Goal: Navigation & Orientation: Find specific page/section

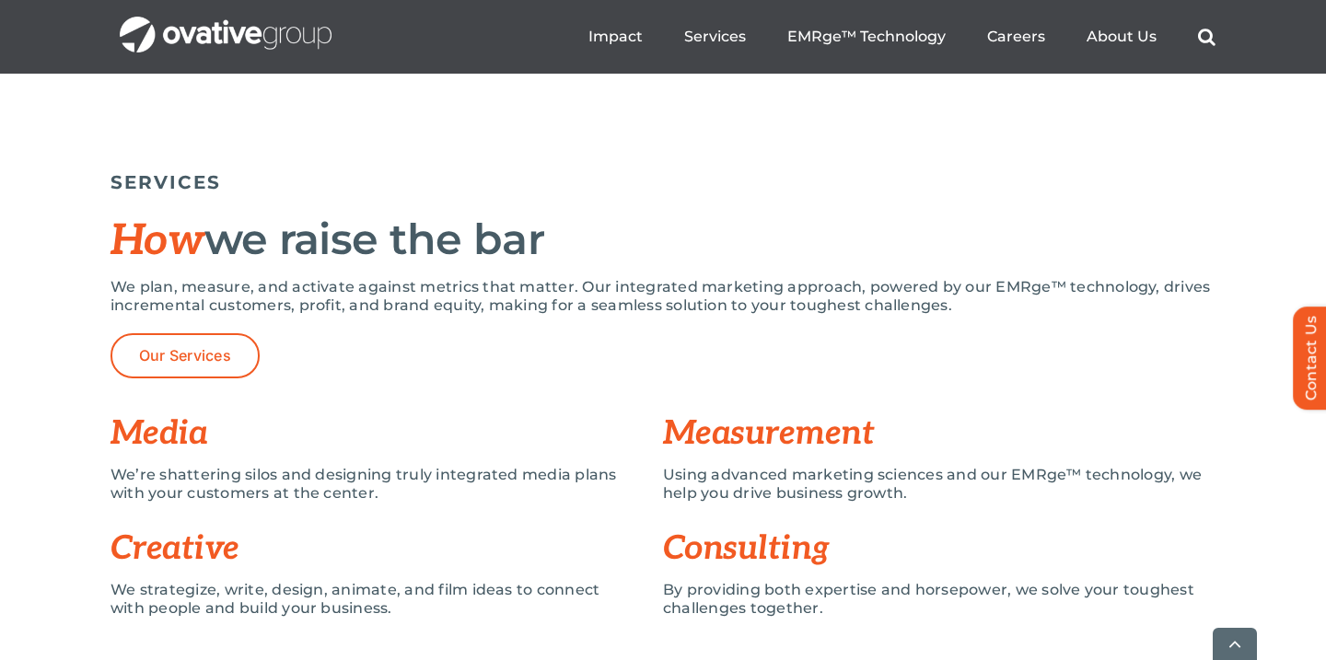
scroll to position [1224, 0]
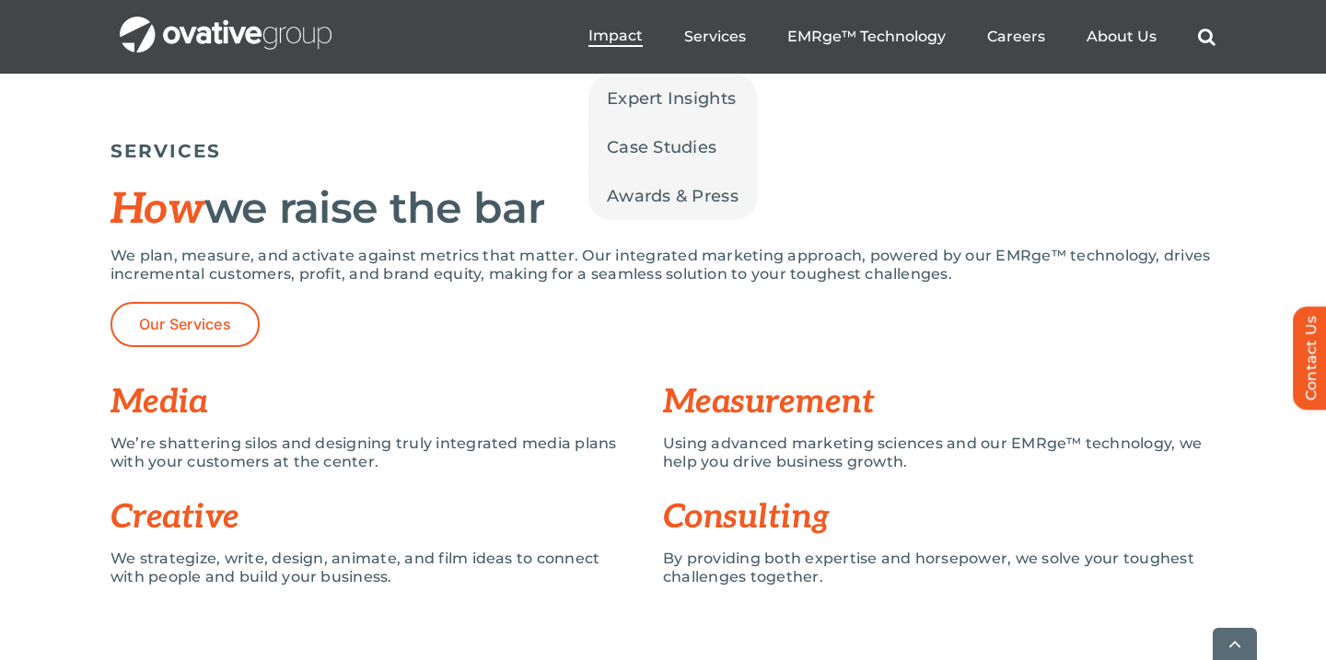
click at [637, 44] on span "Impact" at bounding box center [615, 36] width 54 height 18
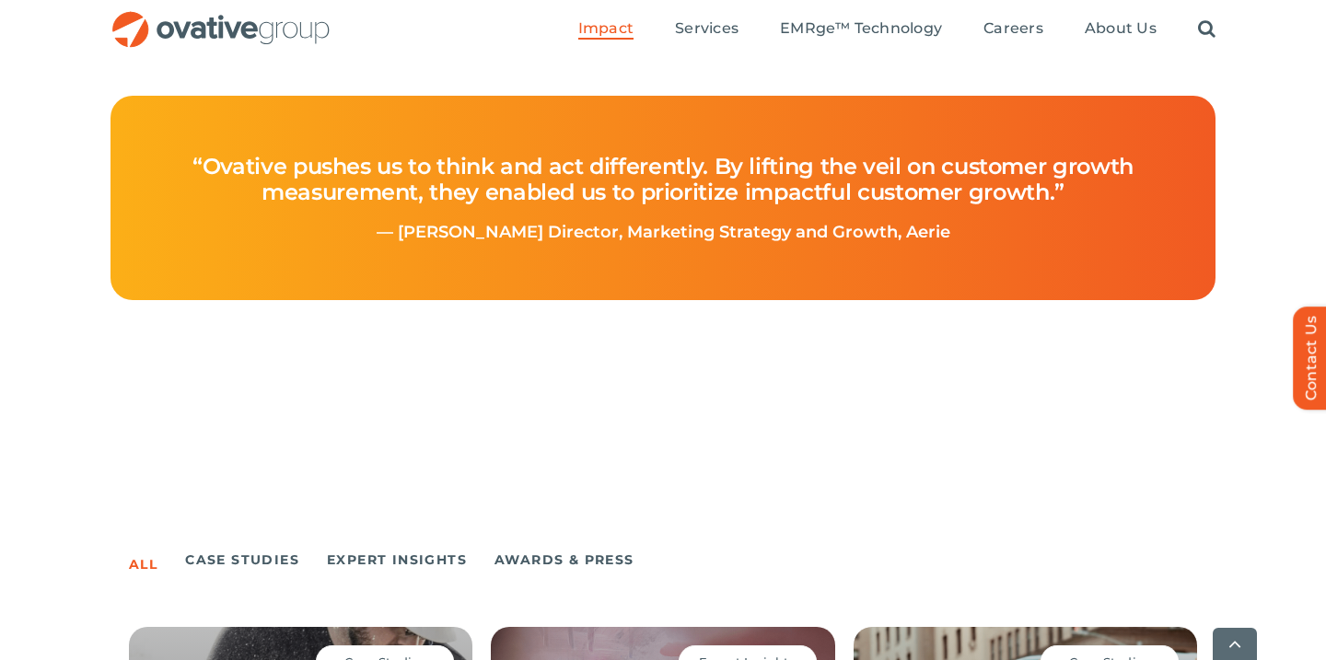
scroll to position [876, 0]
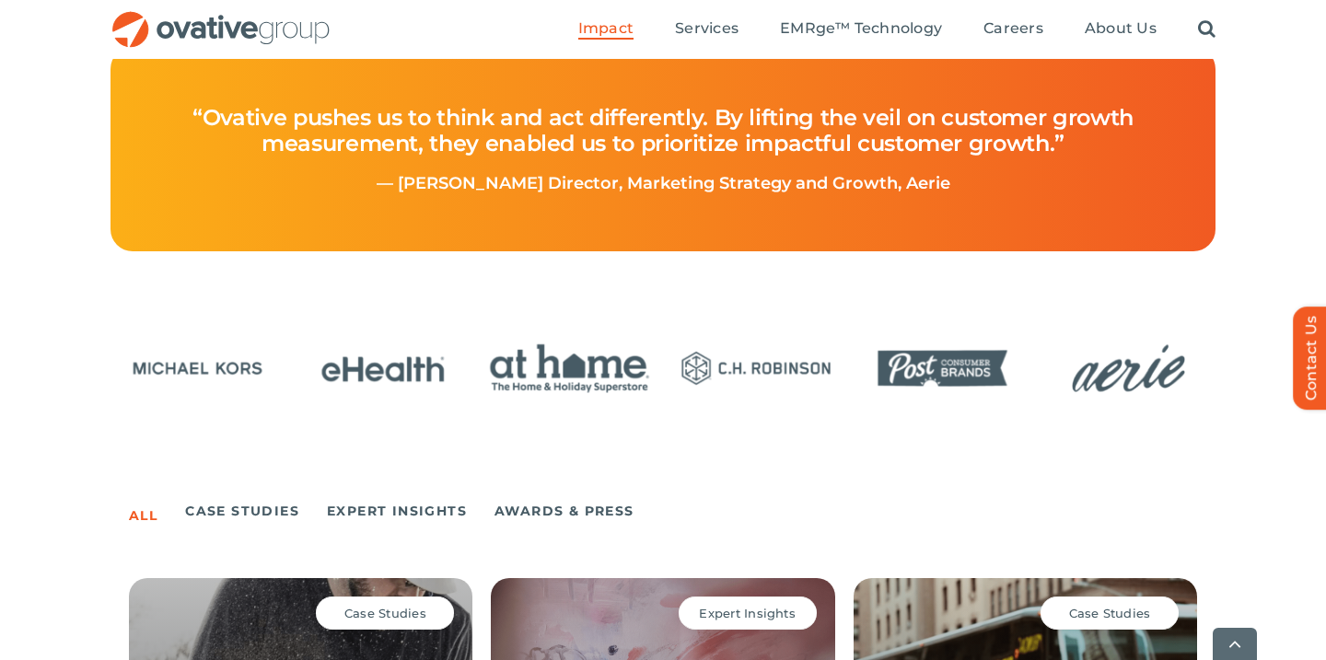
click at [741, 4] on ul "Impact Expert Insights Case Studies Awards & Press Services Media Measurement C…" at bounding box center [896, 29] width 637 height 59
click at [737, 15] on ul "Impact Expert Insights Case Studies Awards & Press Services Media Measurement C…" at bounding box center [896, 29] width 637 height 59
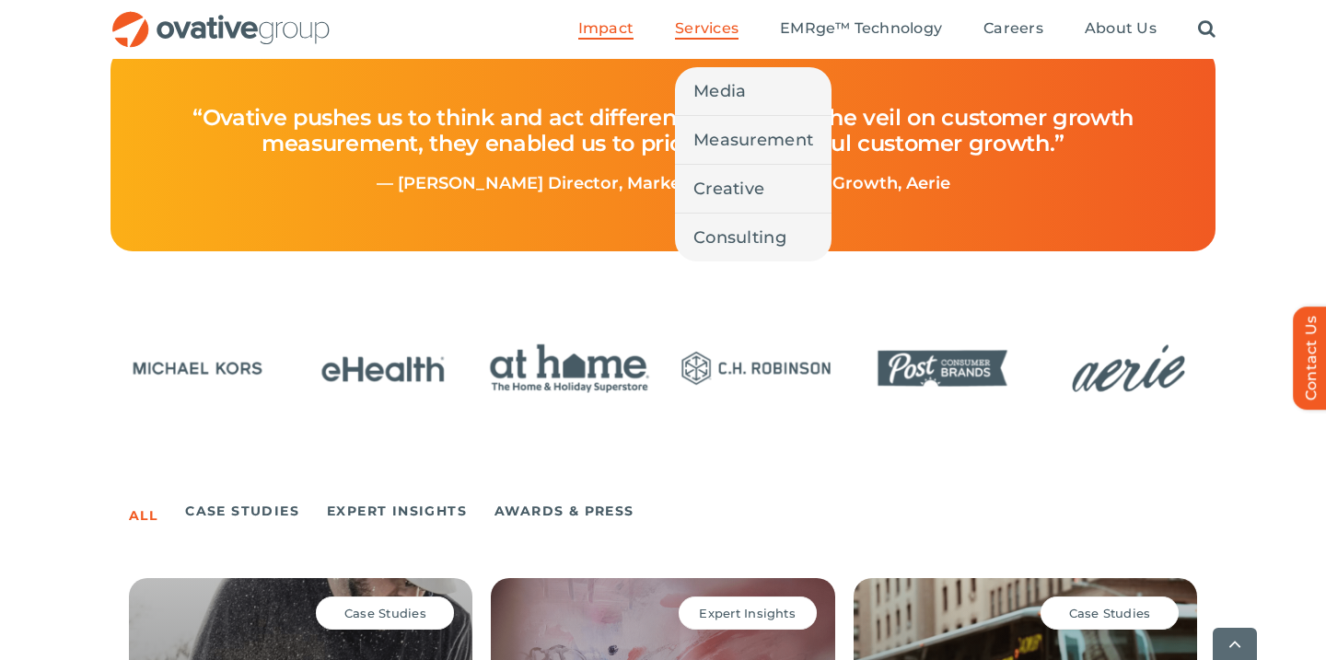
click at [719, 31] on span "Services" at bounding box center [707, 28] width 64 height 18
